Goal: Task Accomplishment & Management: Complete application form

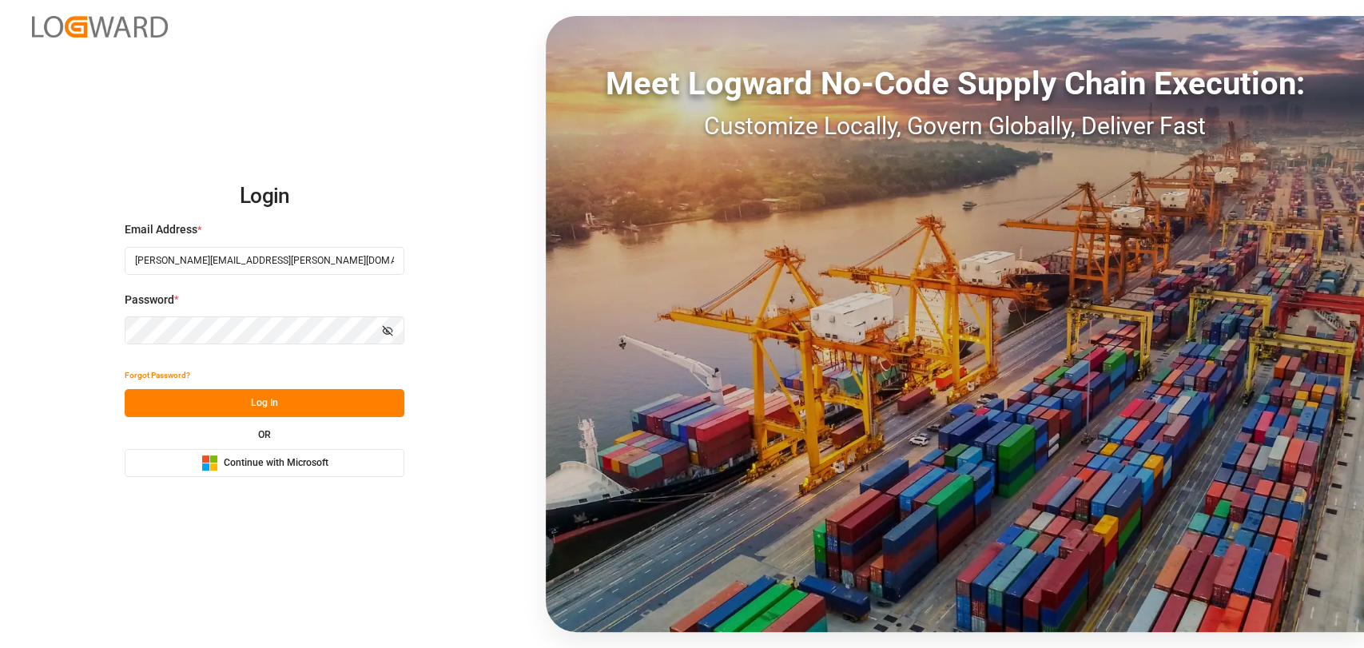
drag, startPoint x: 208, startPoint y: 402, endPoint x: 149, endPoint y: 31, distance: 375.3
click at [208, 400] on button "Log In" at bounding box center [265, 403] width 280 height 28
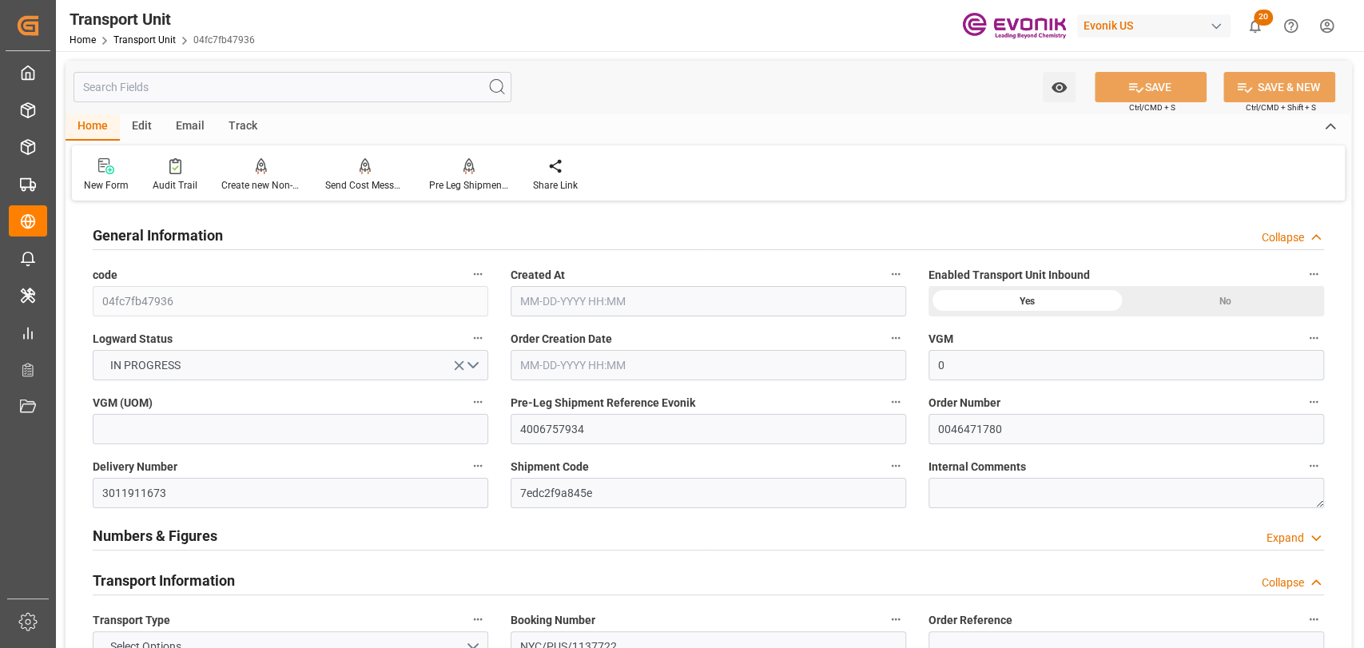
type input "0"
type input "AC Containerline"
type input "Leschaco Inc."
type input "USLAX"
type input "KRPUS"
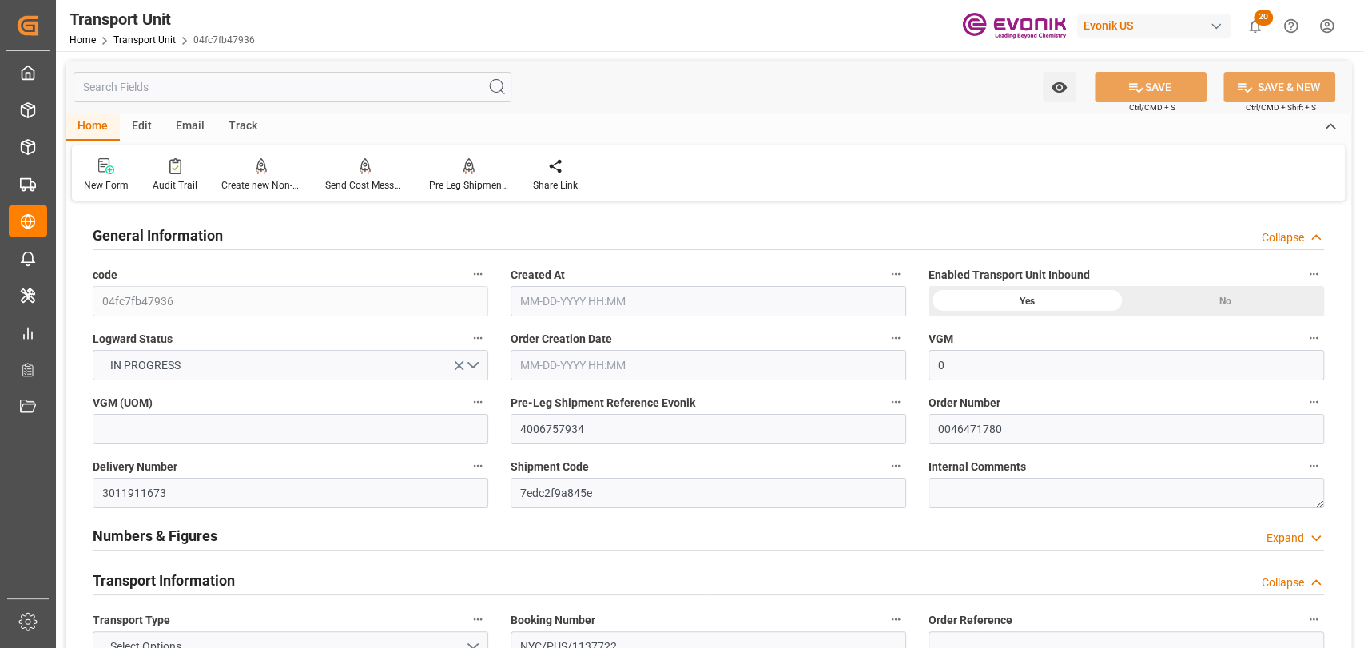
type input "2136.9"
type input "[DATE] 09:14"
type input "[DATE]"
type input "[DATE] 00:00"
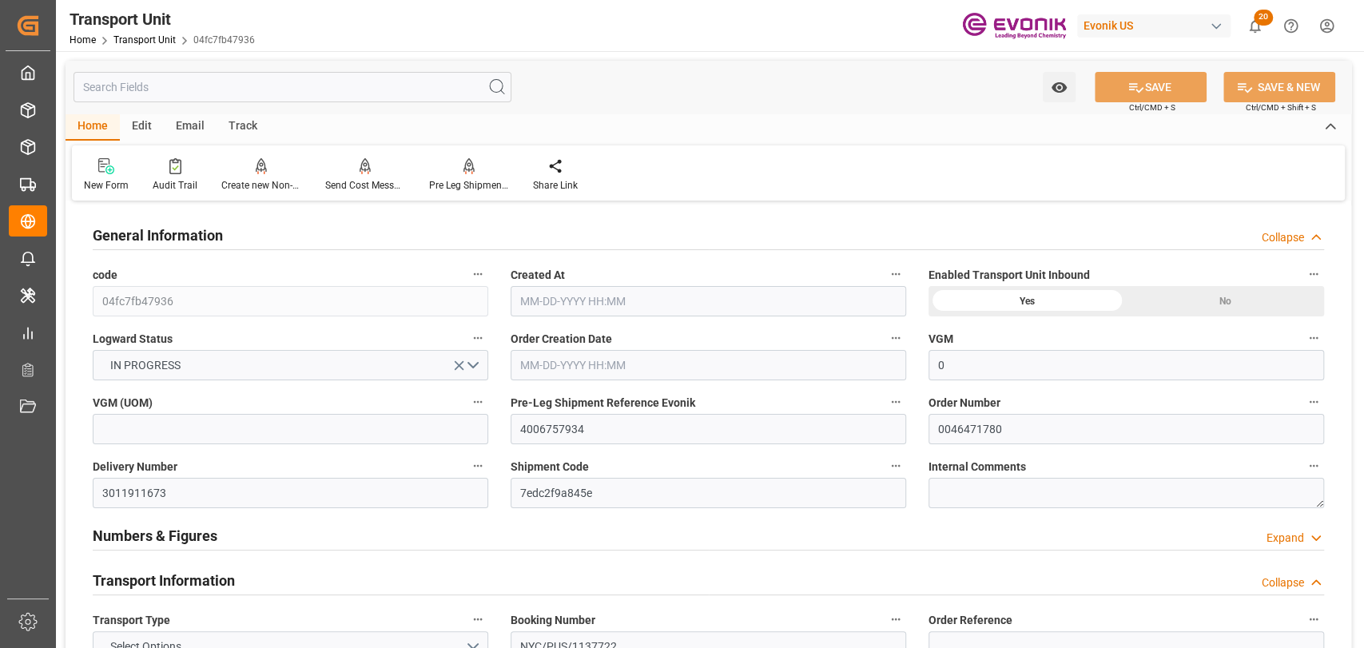
type input "[DATE] 00:00"
